Goal: Task Accomplishment & Management: Use online tool/utility

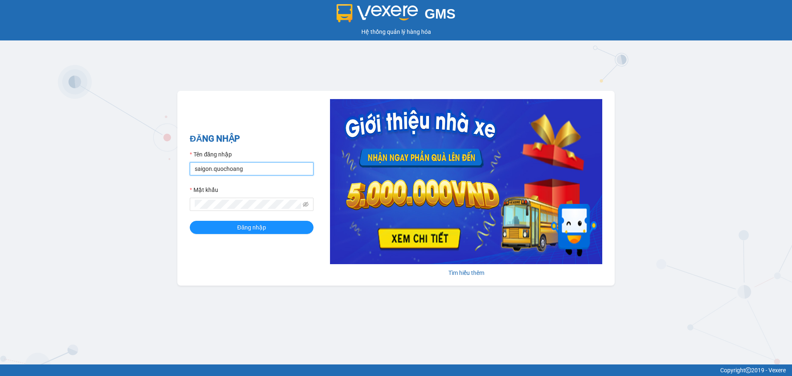
click at [210, 168] on input "saigon.quochoang" at bounding box center [252, 168] width 124 height 13
click at [212, 172] on input "saigon.quochoang" at bounding box center [252, 168] width 124 height 13
type input "thangsg.quochoang"
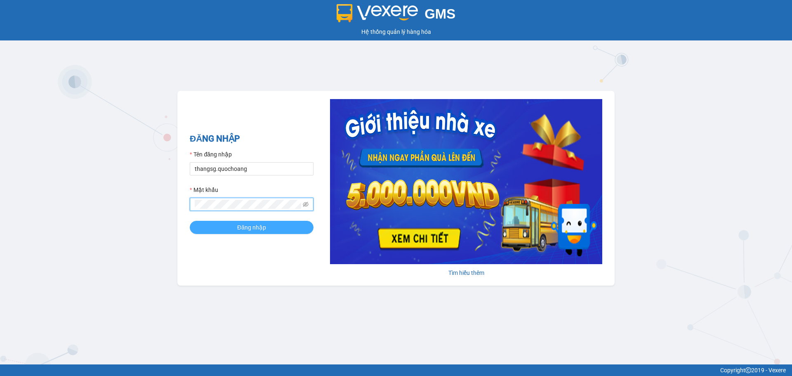
click at [205, 226] on button "Đăng nhập" at bounding box center [252, 227] width 124 height 13
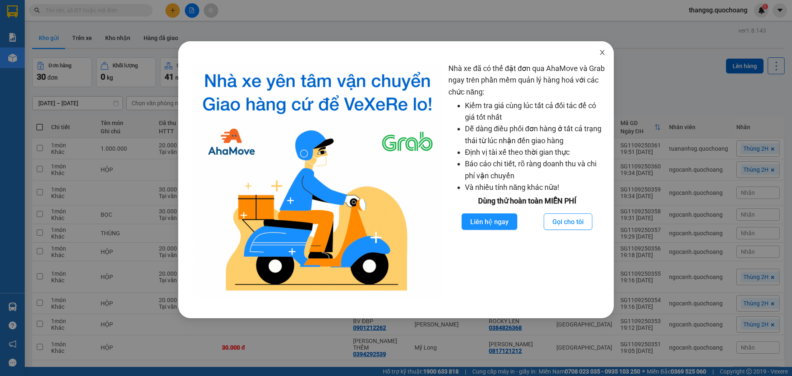
click at [600, 57] on span "Close" at bounding box center [602, 52] width 23 height 23
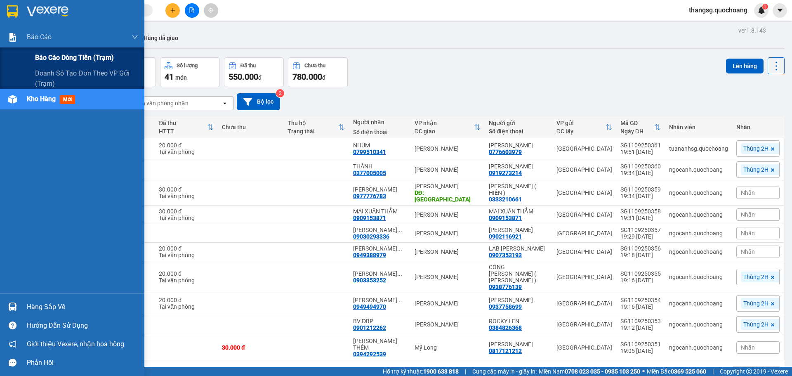
click at [80, 64] on div "Báo cáo dòng tiền (trạm)" at bounding box center [86, 57] width 103 height 21
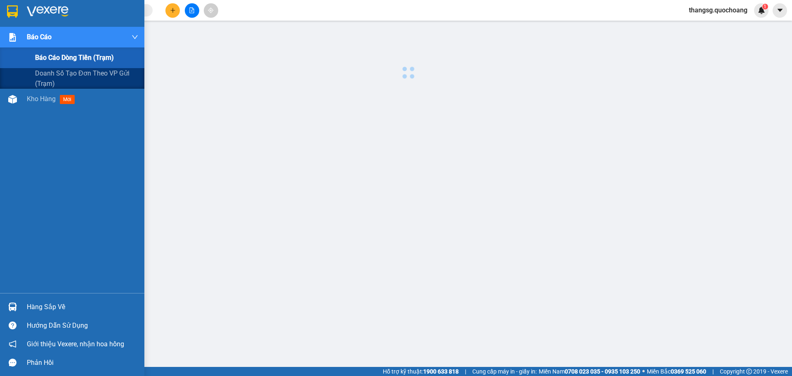
click at [82, 61] on span "Báo cáo dòng tiền (trạm)" at bounding box center [74, 57] width 79 height 10
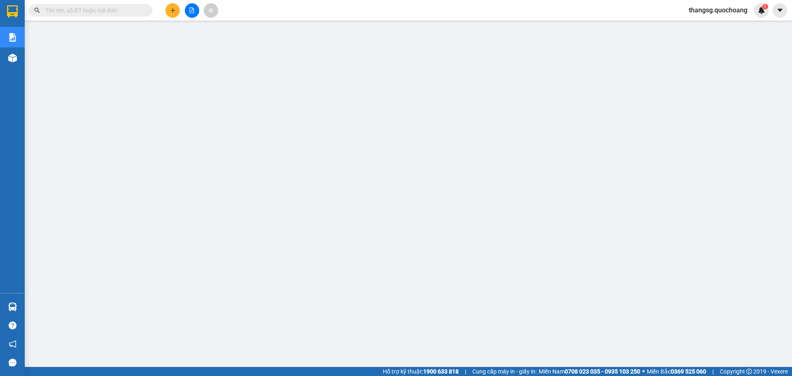
click at [111, 9] on input "text" at bounding box center [93, 10] width 97 height 9
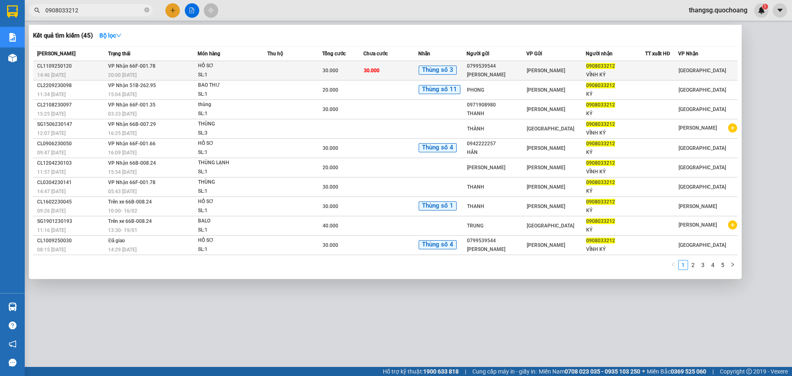
type input "0908033212"
click at [587, 66] on div "0908033212" at bounding box center [615, 66] width 59 height 9
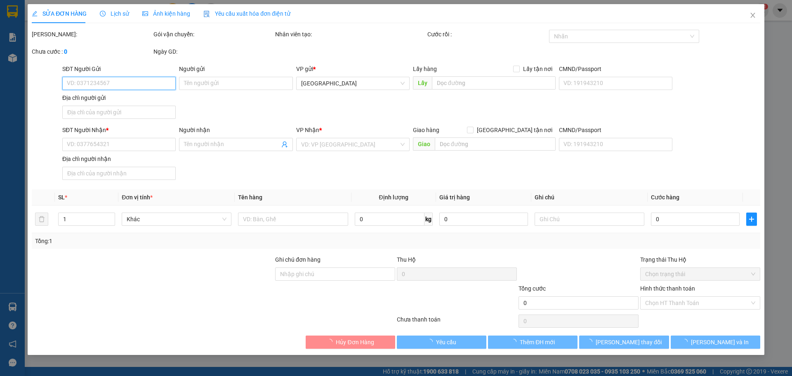
type input "0799539544"
type input "[PERSON_NAME]"
type input "27, [PERSON_NAME],P. [GEOGRAPHIC_DATA], [GEOGRAPHIC_DATA]"
type input "0908033212"
type input "VĨNH KÝ"
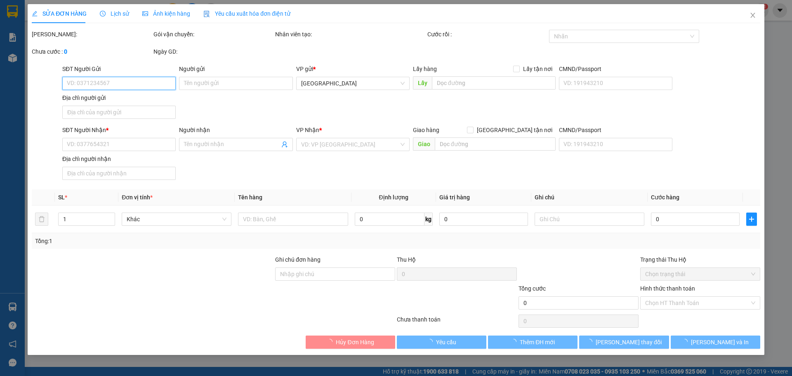
type input "30.000"
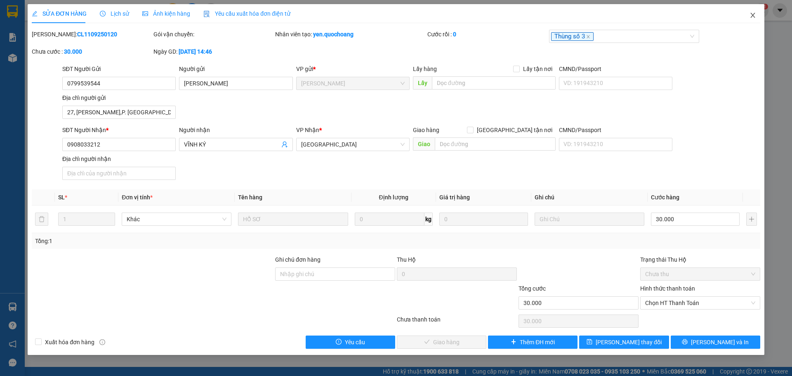
click at [752, 17] on icon "close" at bounding box center [753, 15] width 7 height 7
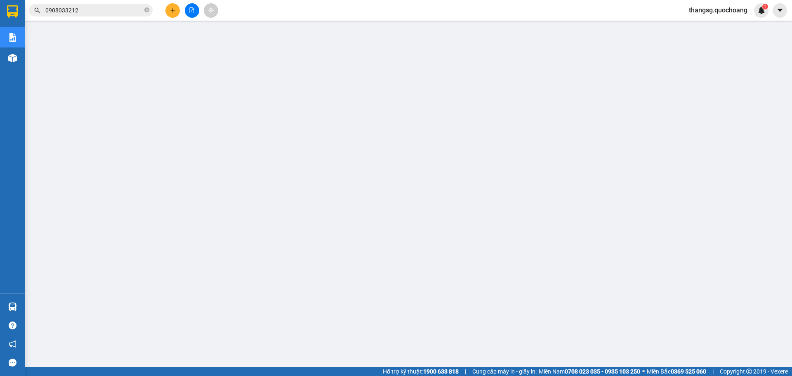
click at [170, 10] on icon "plus" at bounding box center [173, 10] width 6 height 6
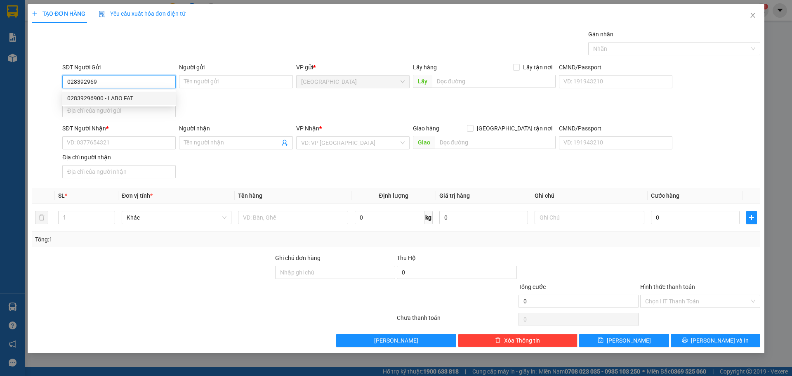
click at [101, 95] on div "02839296900 - LABO FAT" at bounding box center [119, 98] width 104 height 9
type input "02839296900"
type input "LABO FAT"
type input "02839296900"
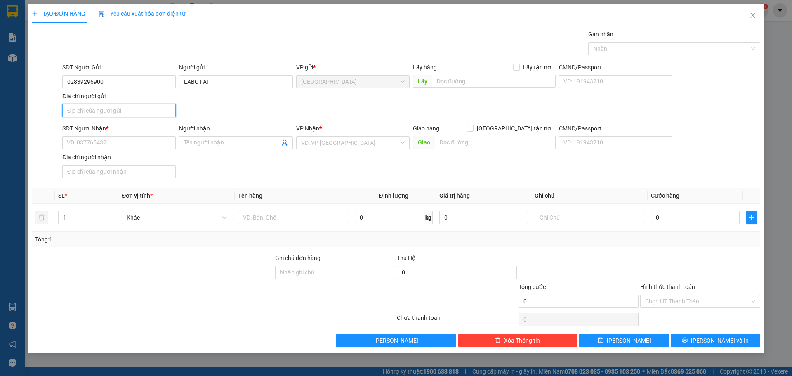
click at [144, 106] on input "Địa chỉ người gửi" at bounding box center [118, 110] width 113 height 13
click at [83, 142] on input "SĐT Người Nhận *" at bounding box center [118, 142] width 113 height 13
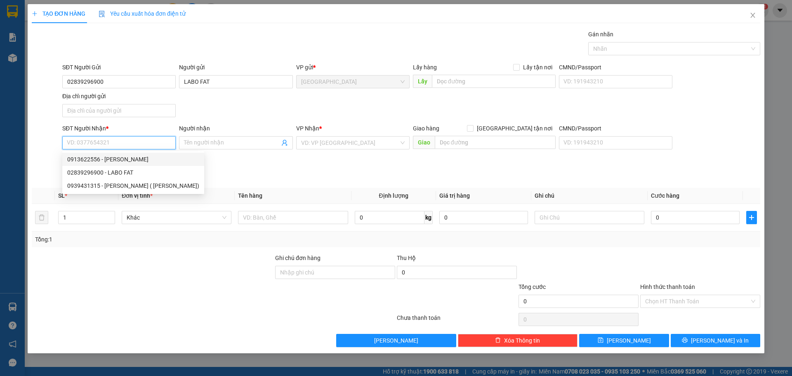
click at [104, 158] on div "0913622556 - [PERSON_NAME]" at bounding box center [133, 159] width 132 height 9
type input "0913622556"
type input "[PERSON_NAME]"
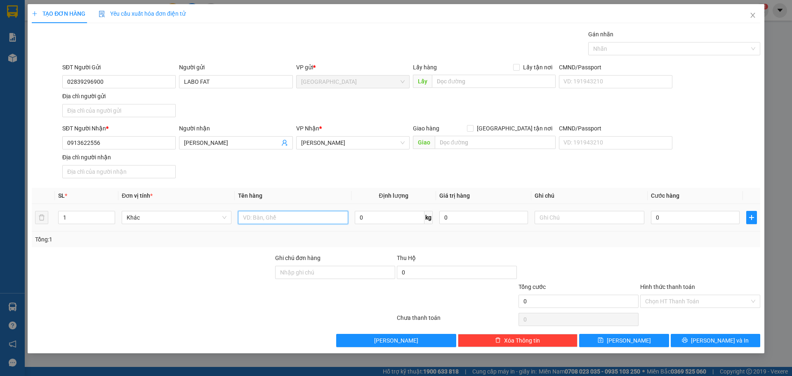
click at [268, 213] on input "text" at bounding box center [293, 217] width 110 height 13
type input "h"
type input "HỘP RĂNG"
click at [667, 217] on input "0" at bounding box center [695, 217] width 89 height 13
type input "2"
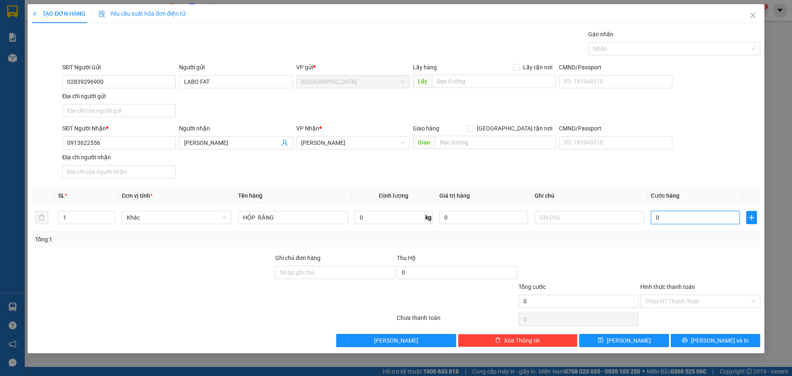
type input "2"
type input "20"
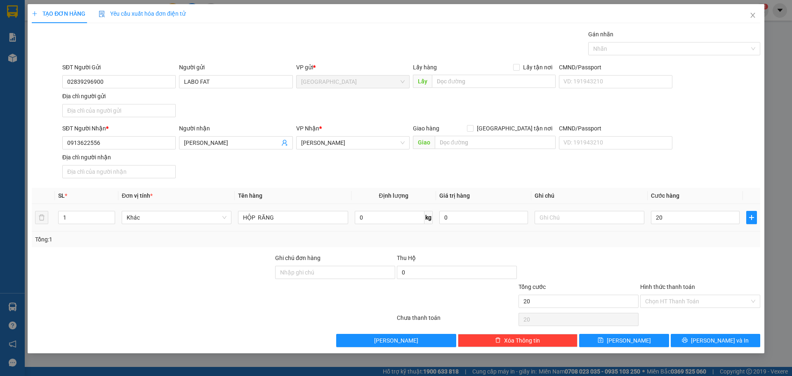
type input "20.000"
click at [606, 265] on div at bounding box center [579, 267] width 122 height 29
click at [655, 300] on input "Hình thức thanh toán" at bounding box center [697, 301] width 104 height 12
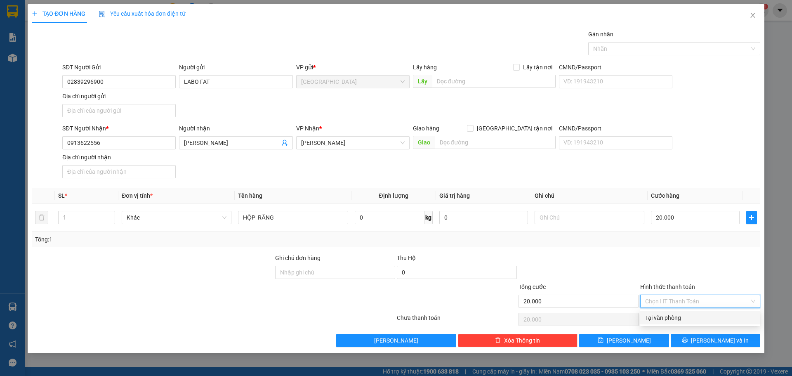
click at [654, 316] on div "Tại văn phòng" at bounding box center [700, 317] width 110 height 9
type input "0"
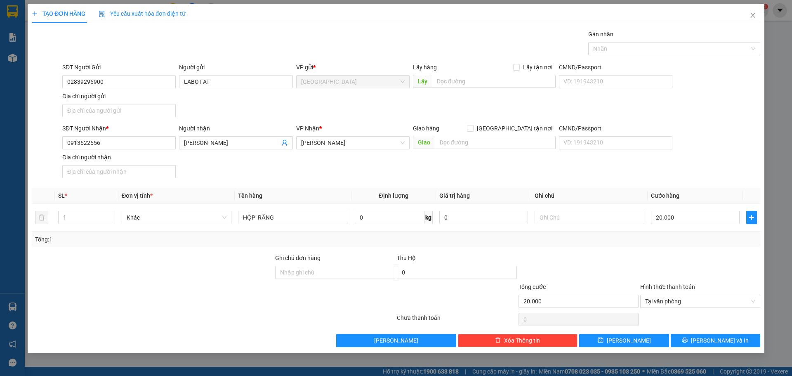
click at [700, 349] on div "TẠO ĐƠN HÀNG Yêu cầu xuất hóa đơn điện tử Transit Pickup Surcharge Ids Transit …" at bounding box center [396, 178] width 737 height 349
click at [700, 344] on button "[PERSON_NAME] và In" at bounding box center [716, 340] width 90 height 13
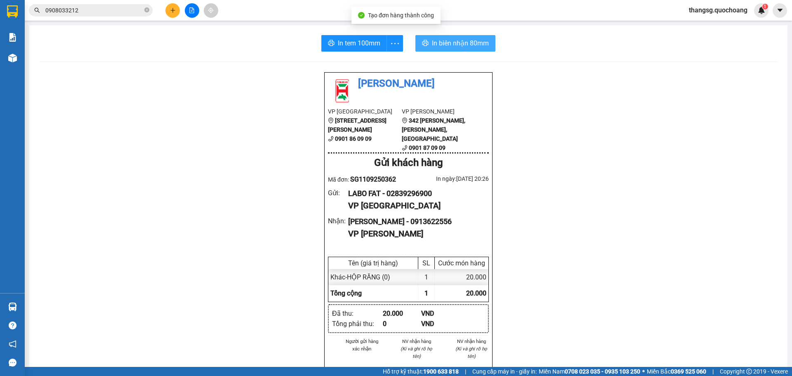
click at [432, 46] on span "In biên nhận 80mm" at bounding box center [460, 43] width 57 height 10
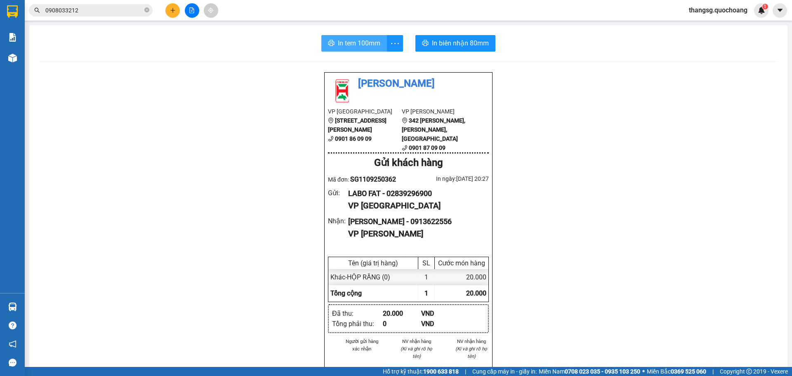
click at [342, 40] on span "In tem 100mm" at bounding box center [359, 43] width 42 height 10
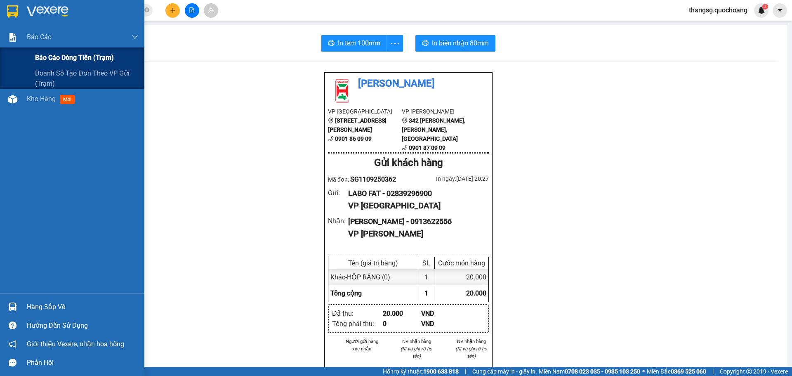
click at [87, 57] on span "Báo cáo dòng tiền (trạm)" at bounding box center [74, 57] width 79 height 10
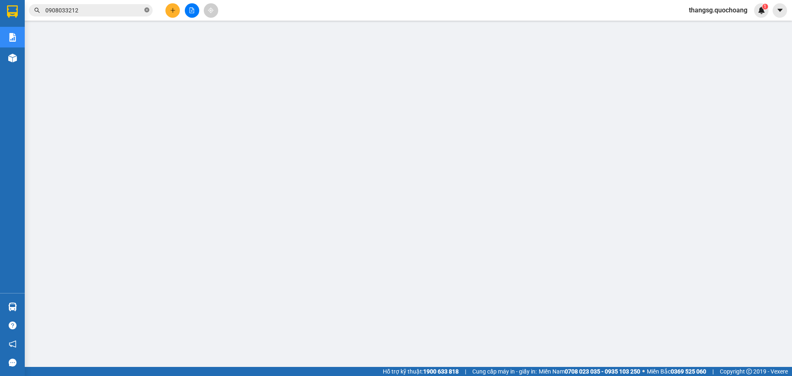
click at [146, 9] on icon "close-circle" at bounding box center [146, 9] width 5 height 5
paste input "CL1109250041"
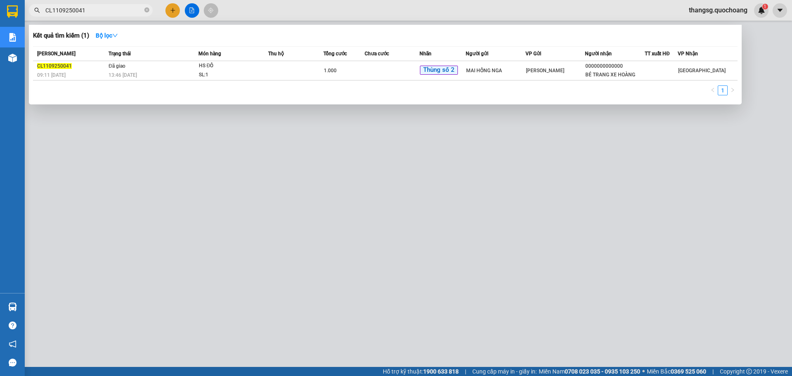
type input "CL1109250041"
click at [744, 46] on div at bounding box center [396, 188] width 792 height 376
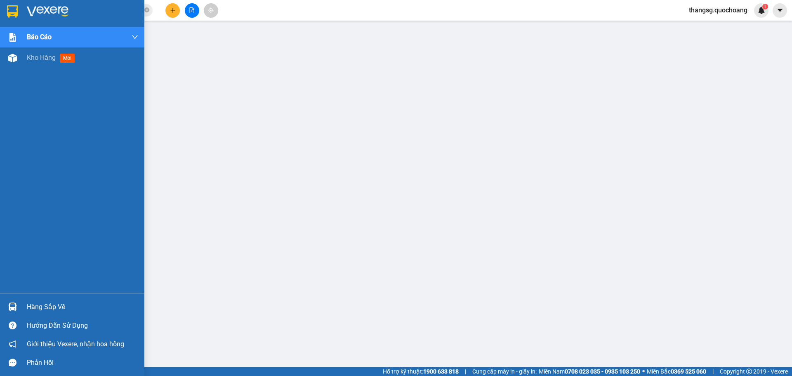
click at [58, 303] on div "Hàng sắp về" at bounding box center [82, 307] width 111 height 12
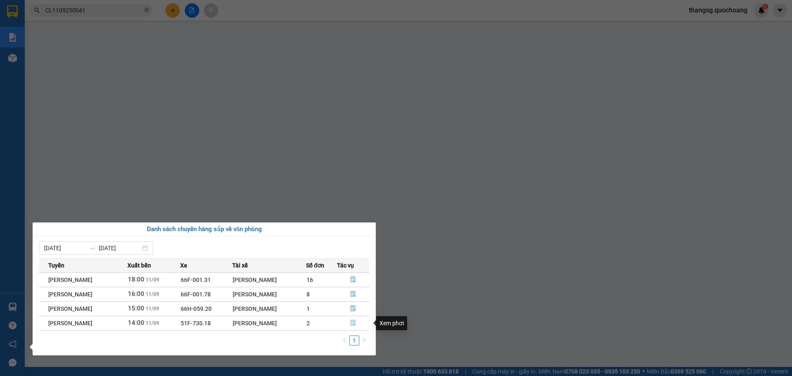
click at [356, 324] on icon "file-done" at bounding box center [353, 323] width 6 height 6
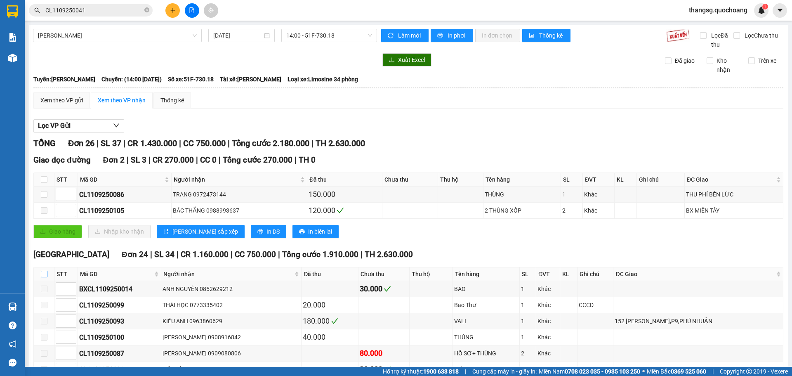
click at [46, 272] on input "checkbox" at bounding box center [44, 274] width 7 height 7
checkbox input "true"
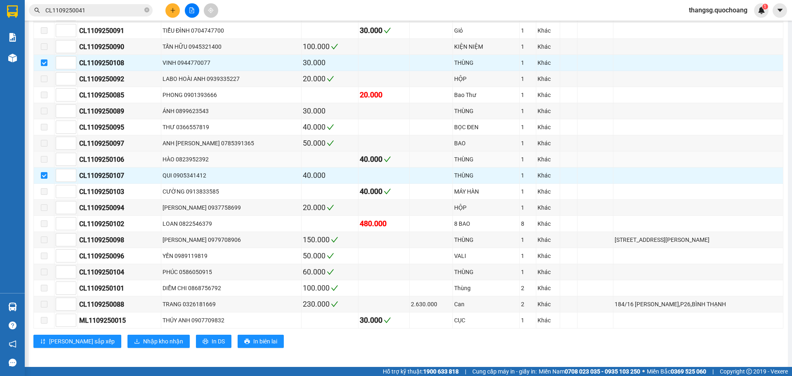
scroll to position [343, 0]
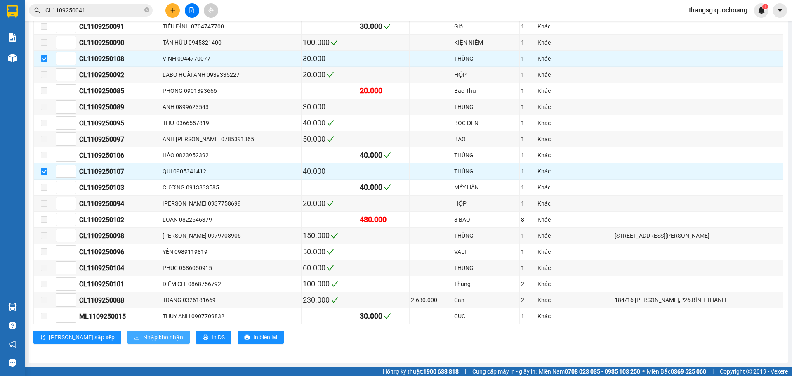
click at [143, 335] on span "Nhập kho nhận" at bounding box center [163, 336] width 40 height 9
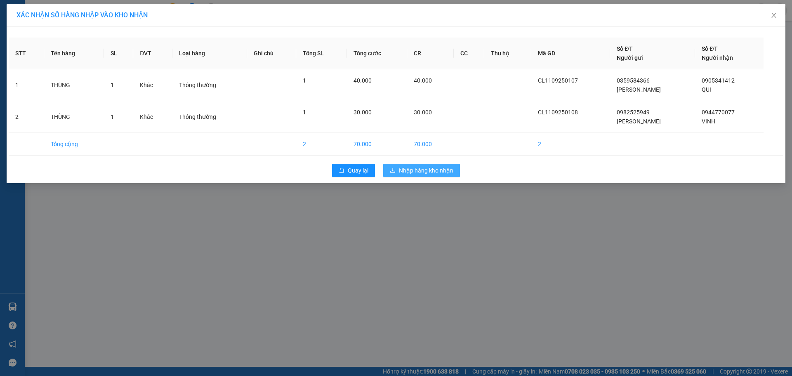
click at [408, 174] on span "Nhập hàng kho nhận" at bounding box center [426, 170] width 54 height 9
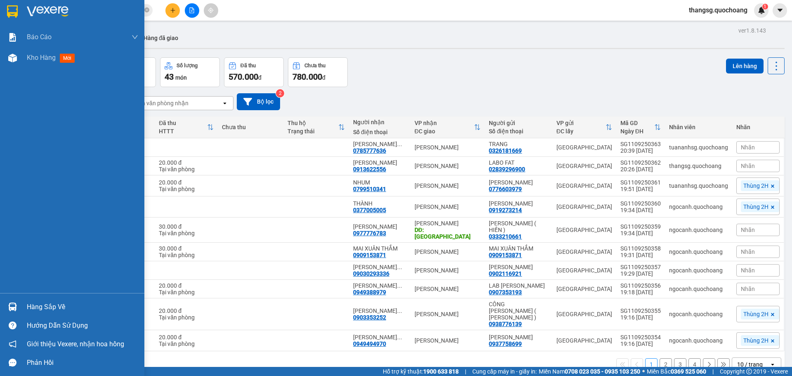
click at [40, 303] on div "Hàng sắp về" at bounding box center [82, 307] width 111 height 12
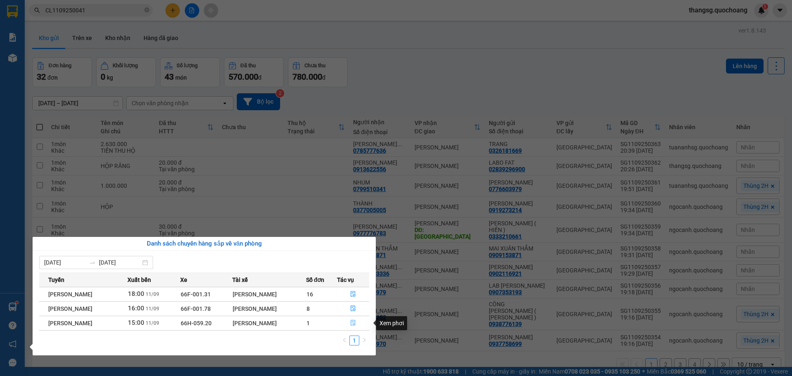
click at [352, 327] on button "button" at bounding box center [353, 322] width 32 height 13
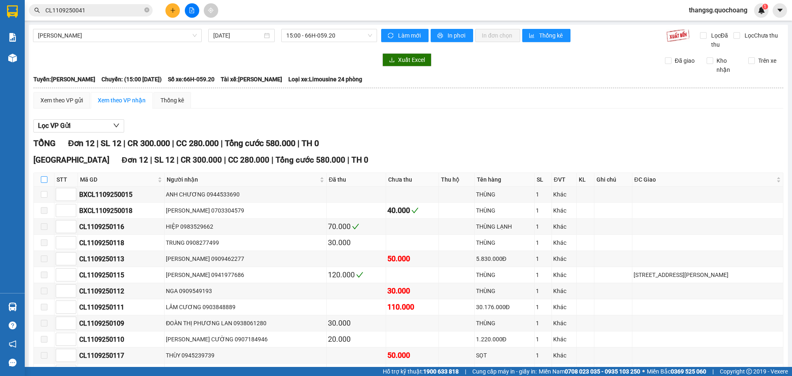
click at [47, 179] on th at bounding box center [44, 180] width 21 height 14
click at [44, 182] on input "checkbox" at bounding box center [44, 179] width 7 height 7
checkbox input "true"
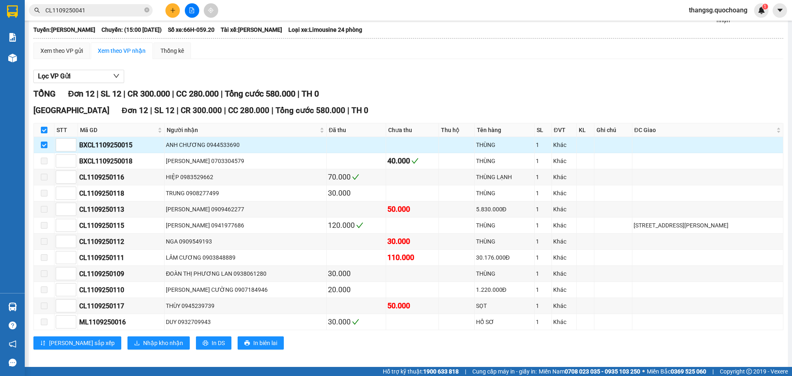
scroll to position [55, 0]
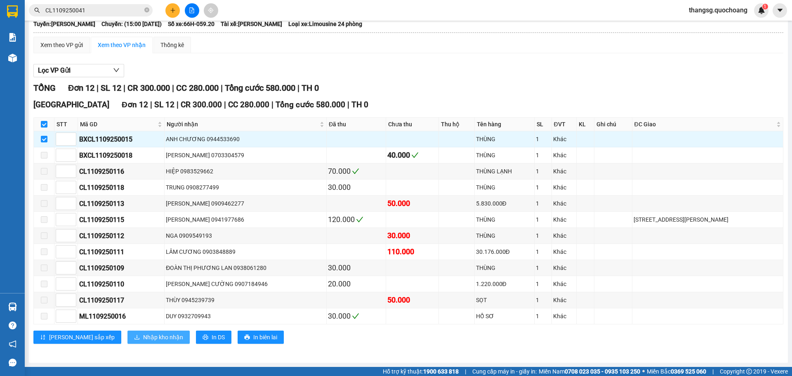
click at [143, 335] on span "Nhập kho nhận" at bounding box center [163, 336] width 40 height 9
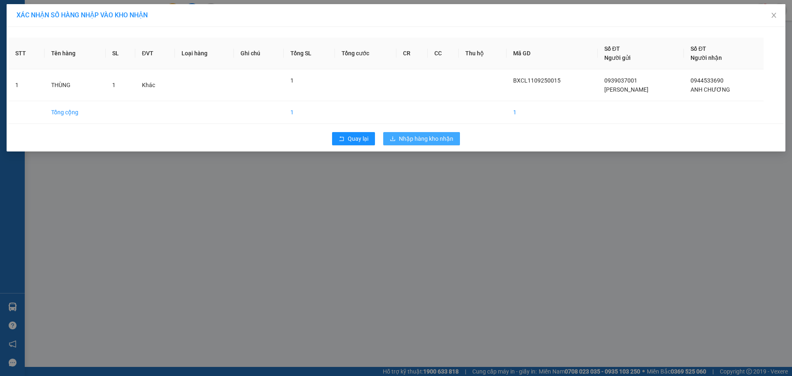
click at [415, 140] on span "Nhập hàng kho nhận" at bounding box center [426, 138] width 54 height 9
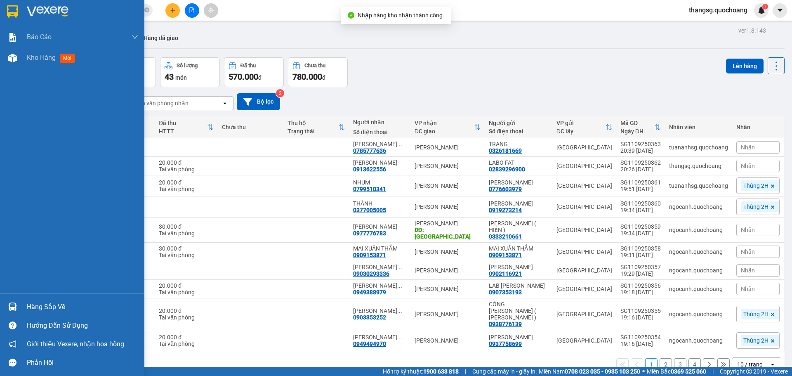
click at [35, 302] on div "Hàng sắp về" at bounding box center [82, 307] width 111 height 12
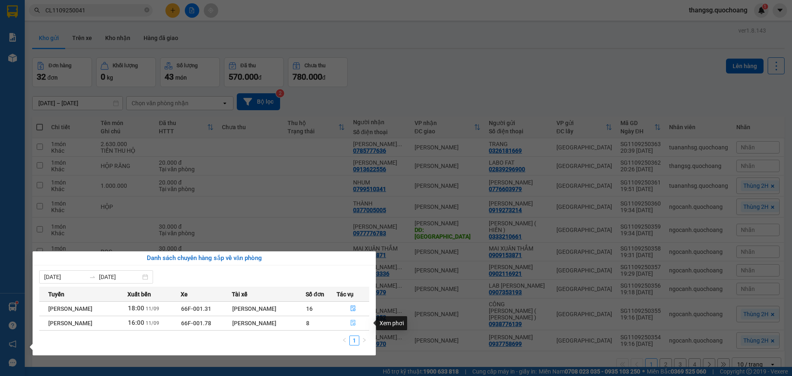
click at [358, 323] on button "button" at bounding box center [353, 322] width 32 height 13
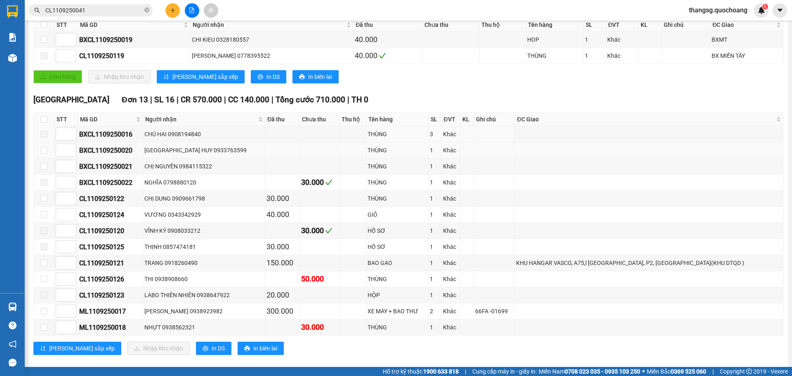
scroll to position [165, 0]
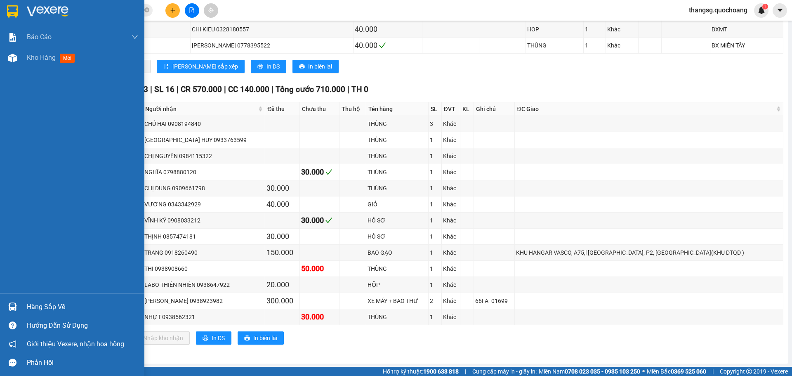
click at [38, 302] on div "Hàng sắp về" at bounding box center [82, 307] width 111 height 12
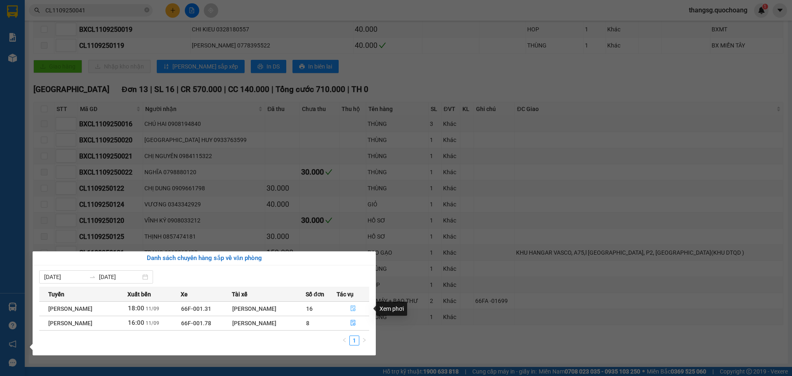
click at [350, 305] on button "button" at bounding box center [353, 308] width 32 height 13
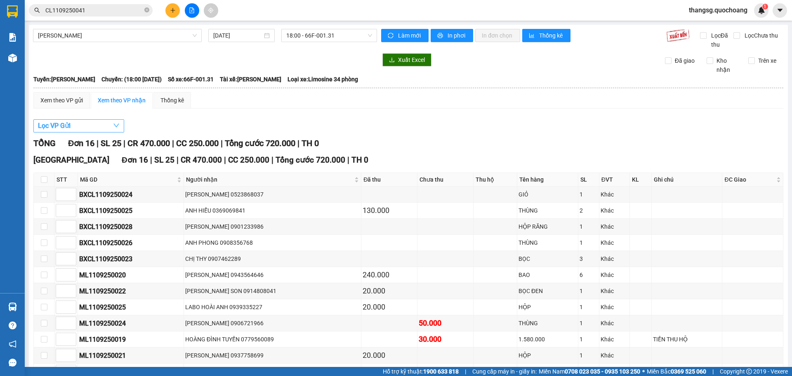
click at [89, 127] on button "Lọc VP Gửi" at bounding box center [78, 125] width 91 height 13
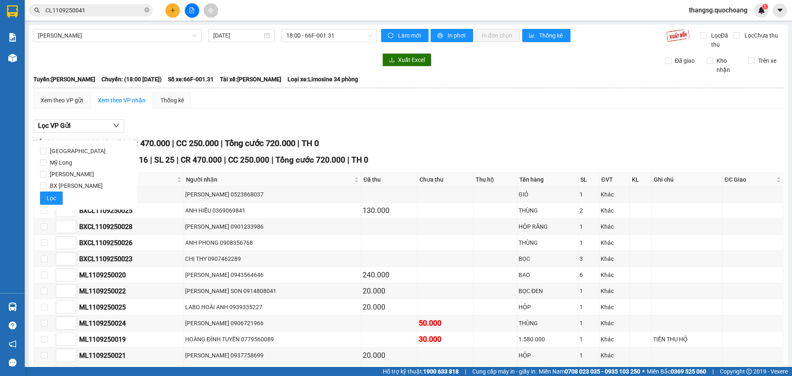
click at [243, 132] on div "Lọc VP Gửi" at bounding box center [408, 126] width 750 height 14
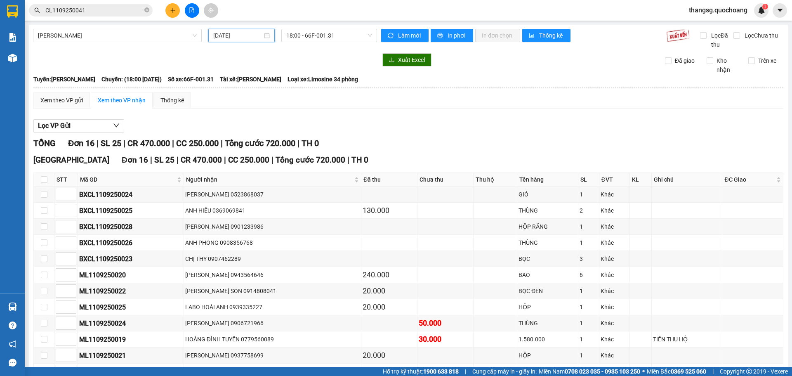
click at [229, 39] on input "[DATE]" at bounding box center [237, 35] width 49 height 9
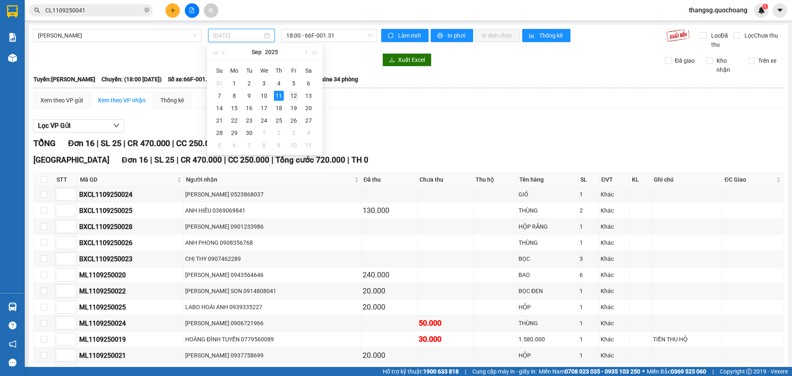
click at [288, 98] on td "12" at bounding box center [293, 96] width 15 height 12
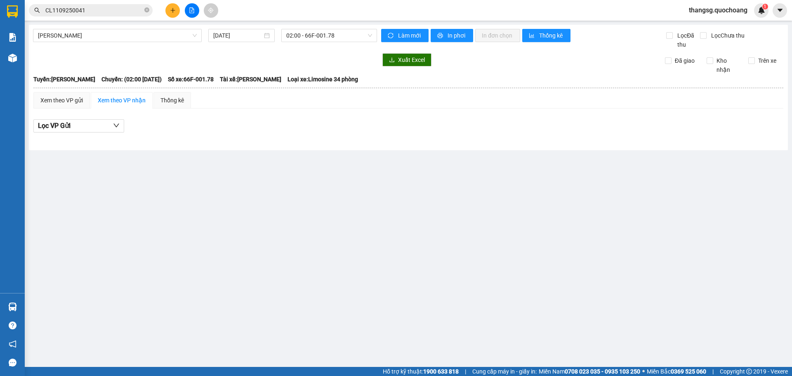
click at [35, 302] on main "[PERSON_NAME] - [PERSON_NAME] [DATE] 02:00 - 66F-001.78 Làm mới In phơi In đơn …" at bounding box center [396, 183] width 792 height 367
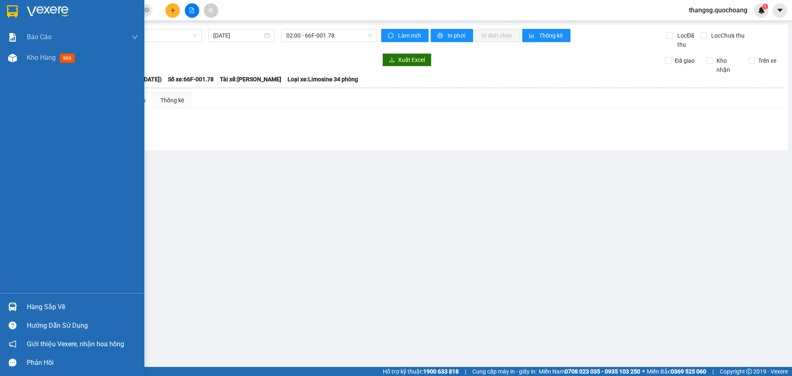
click at [42, 306] on div "Hàng sắp về" at bounding box center [82, 307] width 111 height 12
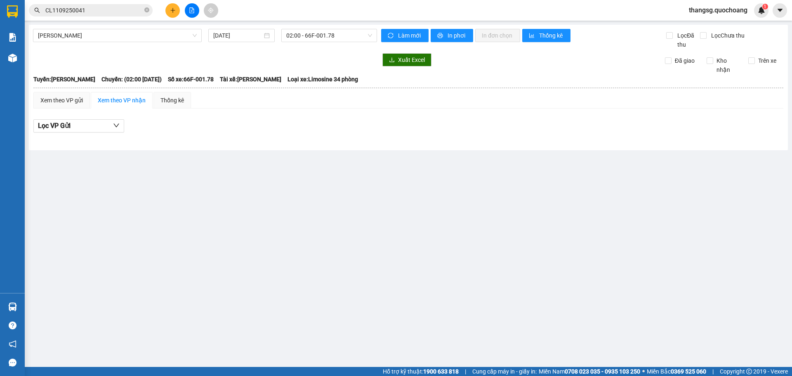
click at [228, 131] on section "Kết quả tìm kiếm ( 1 ) Bộ lọc Mã ĐH Trạng thái Món hàng Thu hộ Tổng cước Chưa c…" at bounding box center [396, 188] width 792 height 376
click at [260, 38] on input "[DATE]" at bounding box center [237, 35] width 49 height 9
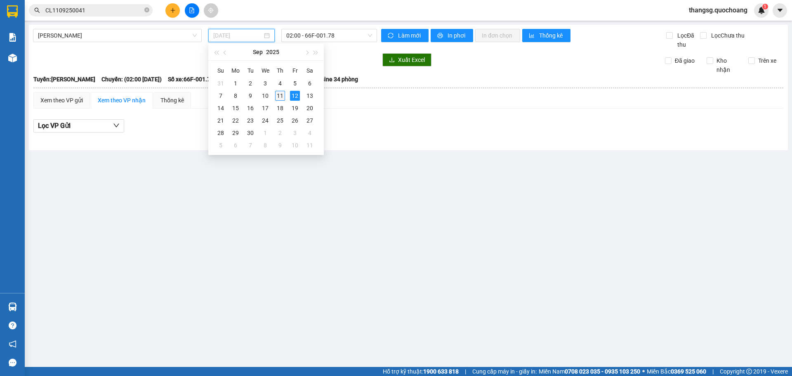
click at [277, 97] on div "11" at bounding box center [280, 96] width 10 height 10
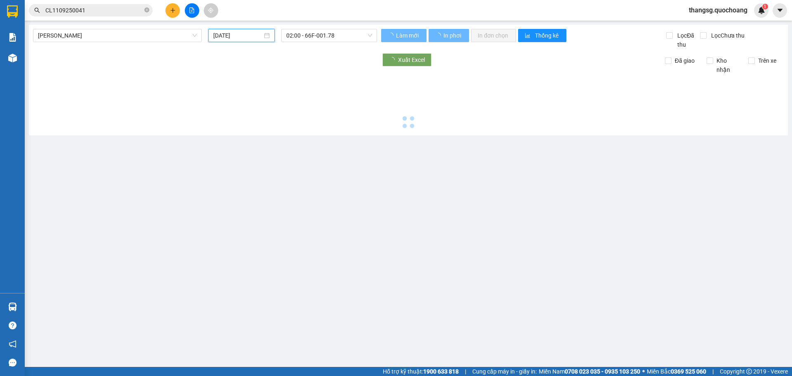
type input "[DATE]"
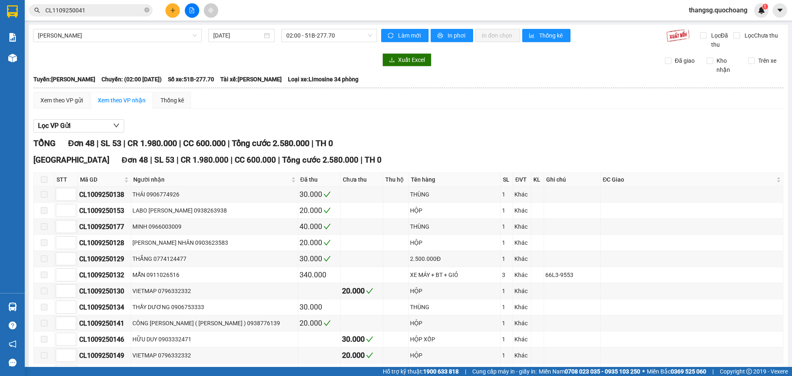
click at [45, 182] on span at bounding box center [44, 179] width 7 height 7
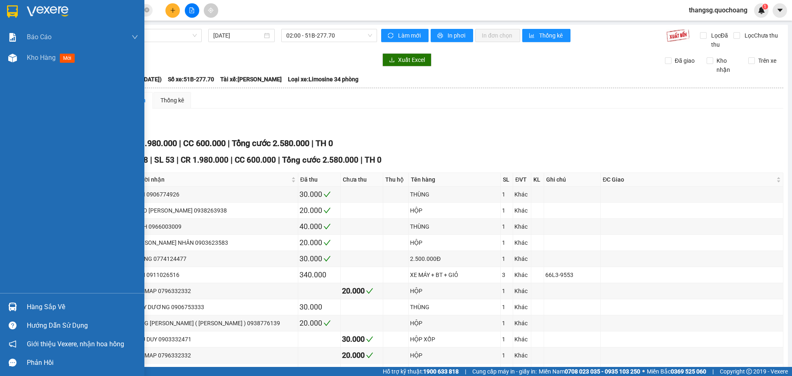
click at [45, 305] on div "Hàng sắp về" at bounding box center [82, 307] width 111 height 12
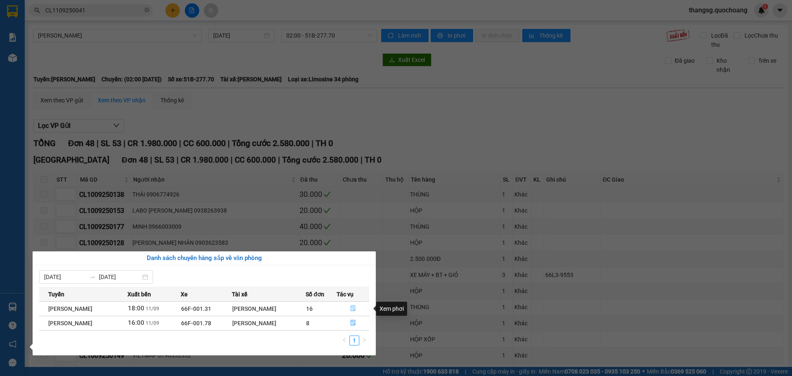
click at [359, 304] on button "button" at bounding box center [353, 308] width 32 height 13
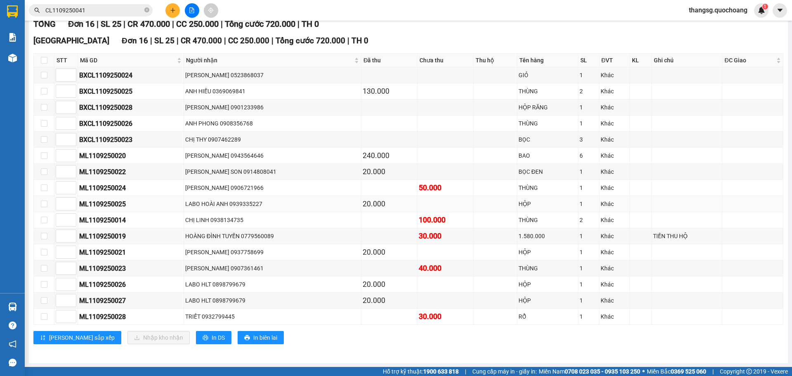
scroll to position [120, 0]
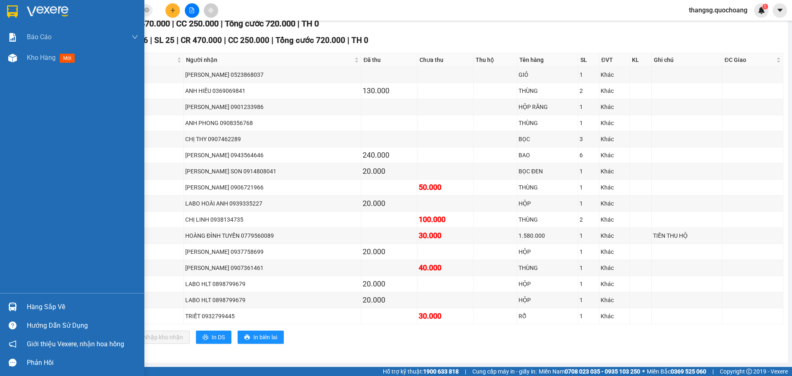
click at [39, 304] on div "Hàng sắp về" at bounding box center [82, 307] width 111 height 12
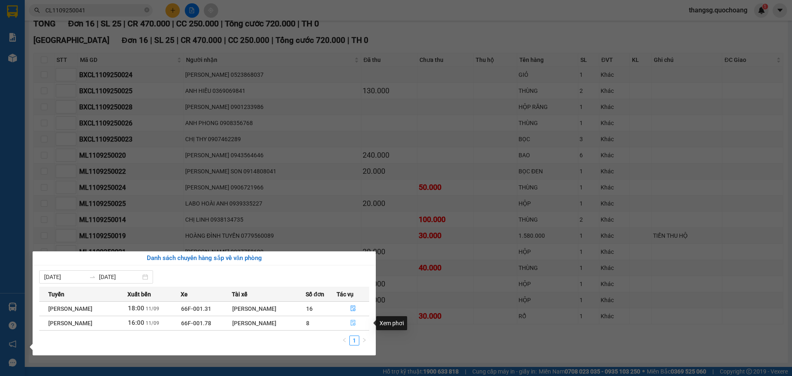
click at [354, 323] on icon "file-done" at bounding box center [353, 323] width 6 height 6
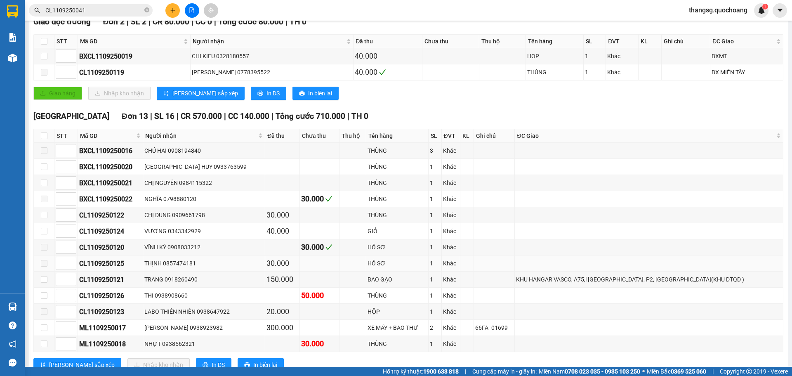
scroll to position [161, 0]
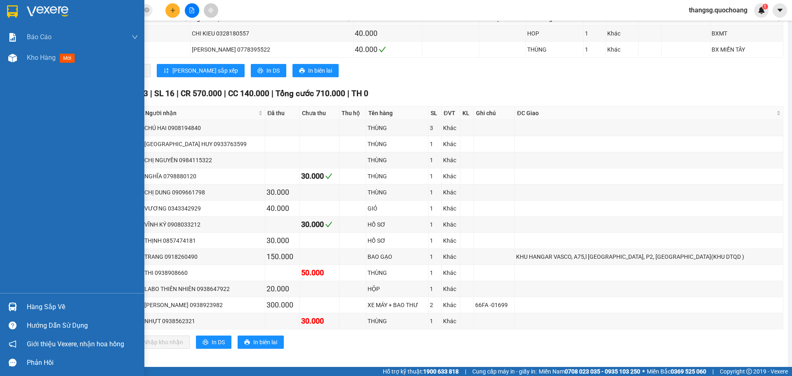
click at [40, 304] on div "Hàng sắp về" at bounding box center [82, 307] width 111 height 12
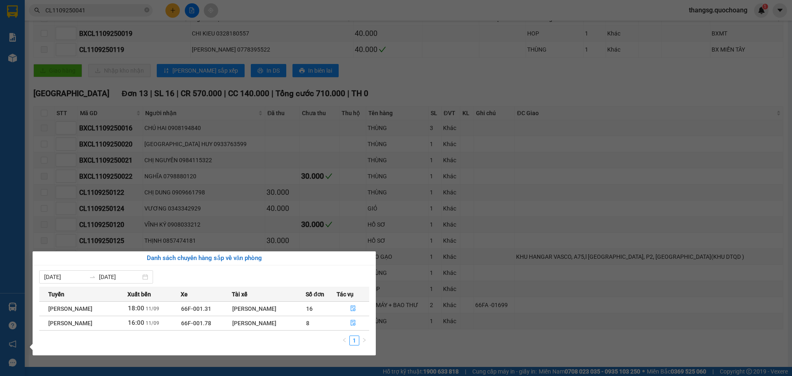
click at [2, 240] on div "Báo cáo Báo cáo dòng tiền (trạm) Doanh số tạo đơn theo VP gửi (trạm) Kho hàng m…" at bounding box center [12, 188] width 25 height 376
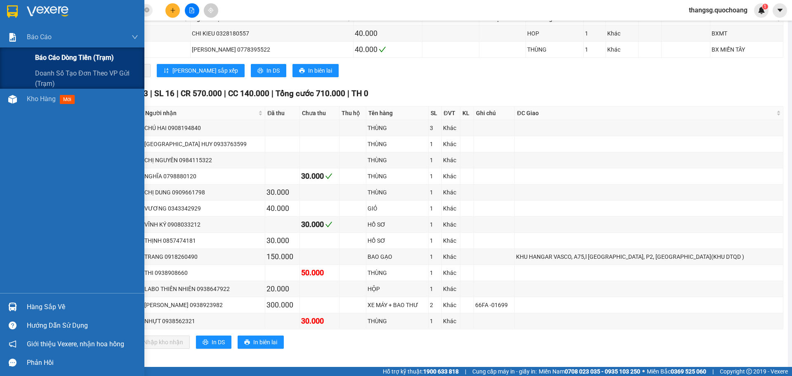
click at [73, 56] on span "Báo cáo dòng tiền (trạm)" at bounding box center [74, 57] width 79 height 10
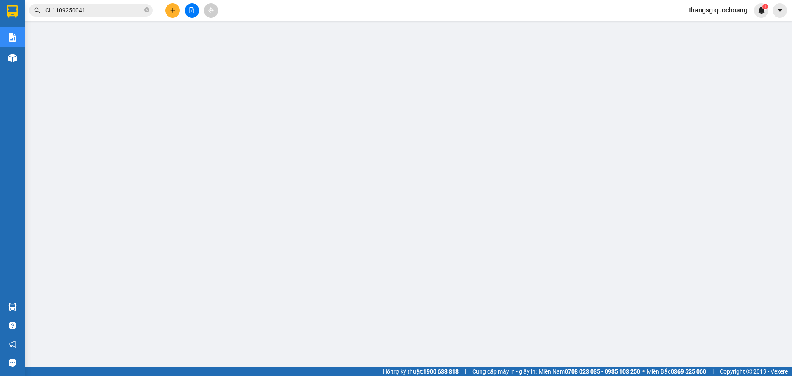
click at [700, 5] on span "thangsg.quochoang" at bounding box center [718, 10] width 72 height 10
click at [697, 23] on span "Đăng xuất" at bounding box center [721, 25] width 55 height 9
